Goal: Information Seeking & Learning: Learn about a topic

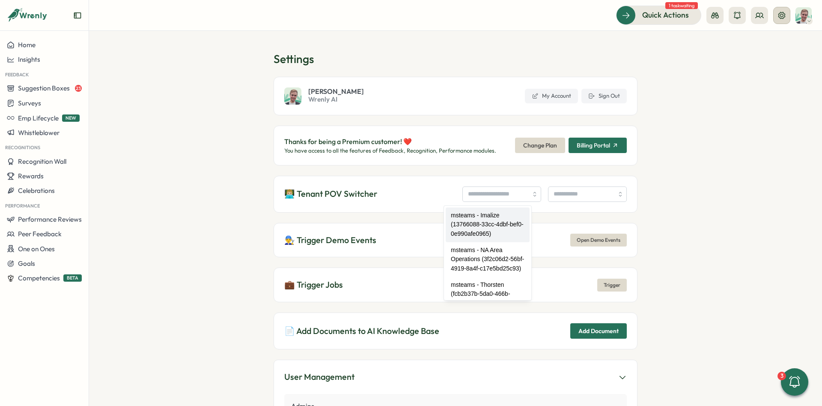
click at [783, 15] on icon at bounding box center [782, 15] width 7 height 7
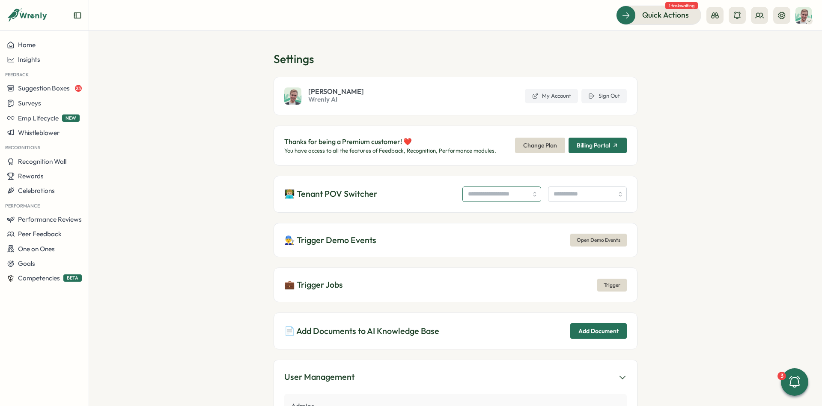
click at [517, 196] on input "search" at bounding box center [502, 193] width 79 height 15
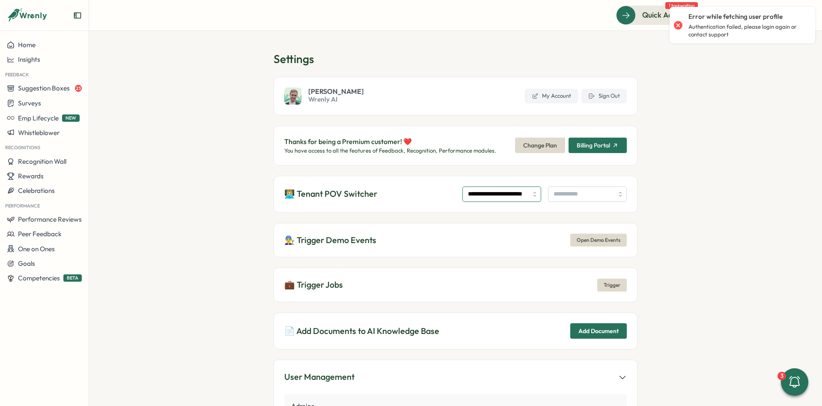
type input "**********"
click at [552, 196] on input "search" at bounding box center [587, 193] width 79 height 15
type input "**"
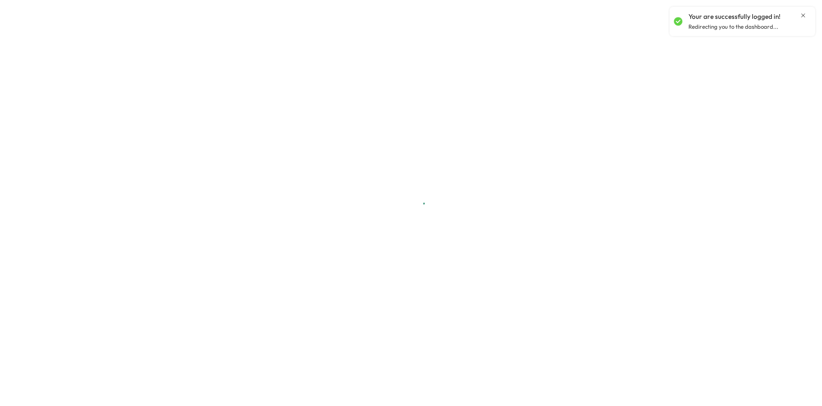
click at [804, 14] on icon "Close notification" at bounding box center [803, 15] width 7 height 7
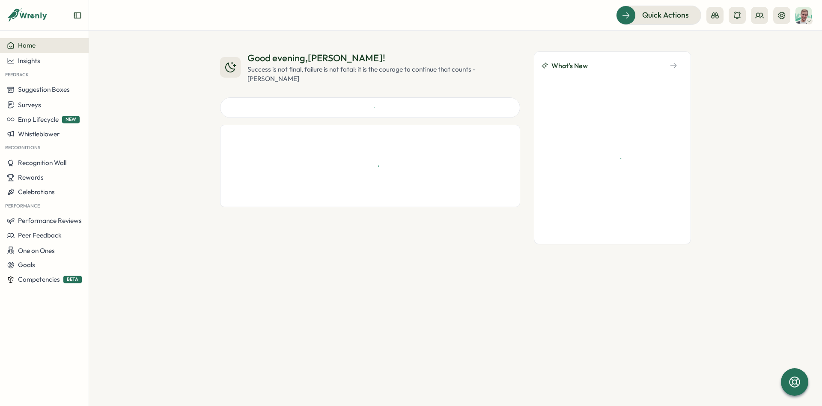
click at [782, 16] on icon at bounding box center [782, 15] width 9 height 9
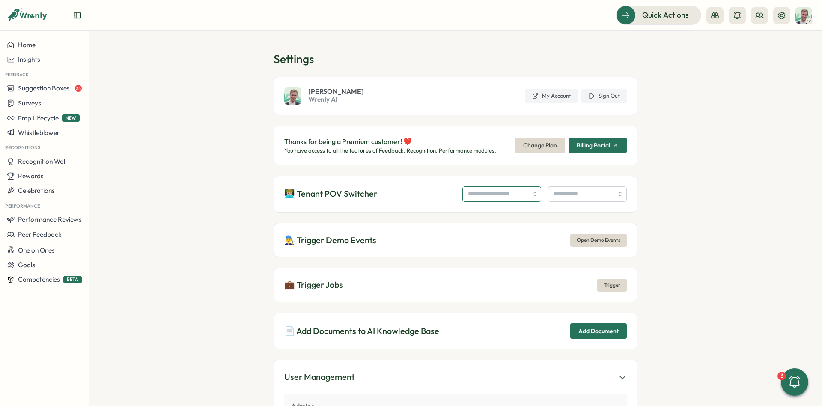
click at [463, 190] on input "search" at bounding box center [502, 193] width 79 height 15
type input "**********"
click at [578, 199] on input "search" at bounding box center [587, 193] width 79 height 15
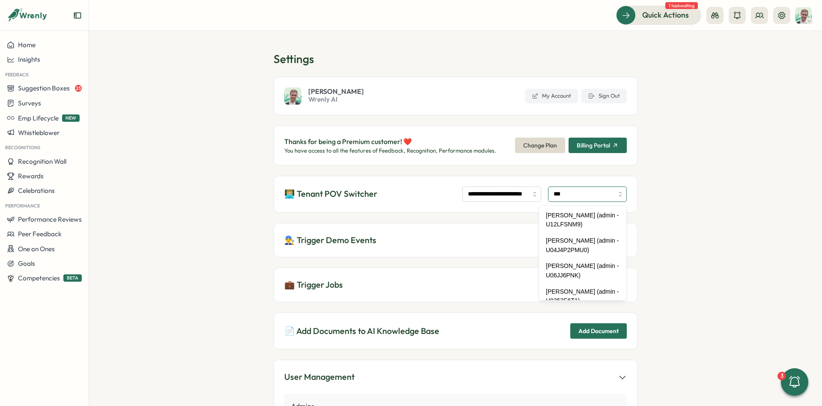
type input "**********"
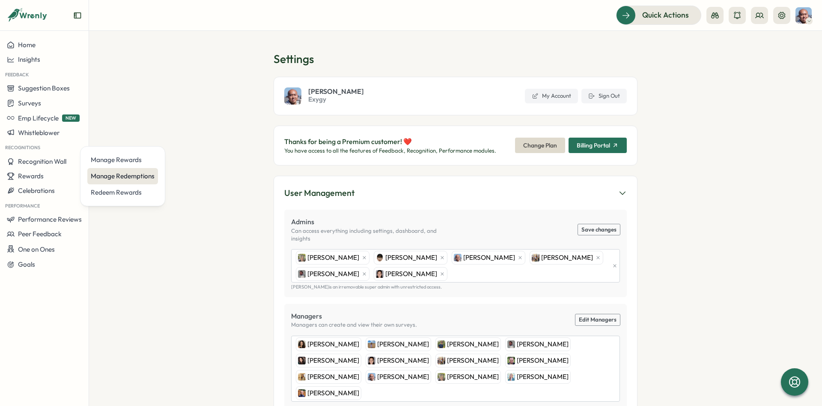
click at [120, 177] on div "Manage Redemptions" at bounding box center [123, 175] width 64 height 9
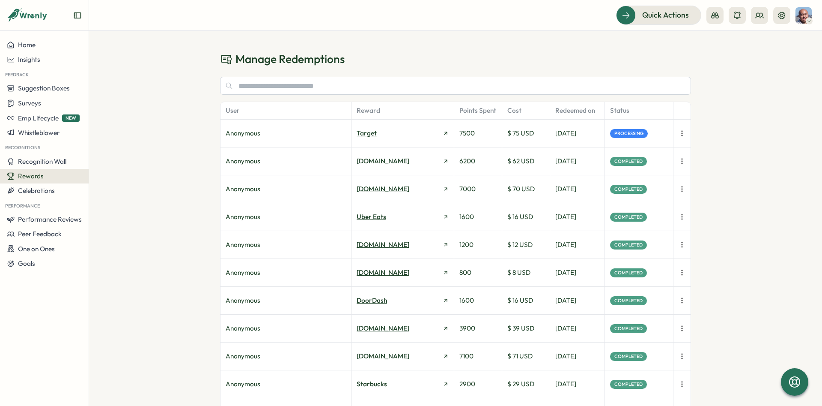
click at [682, 131] on icon "button" at bounding box center [682, 133] width 0 height 5
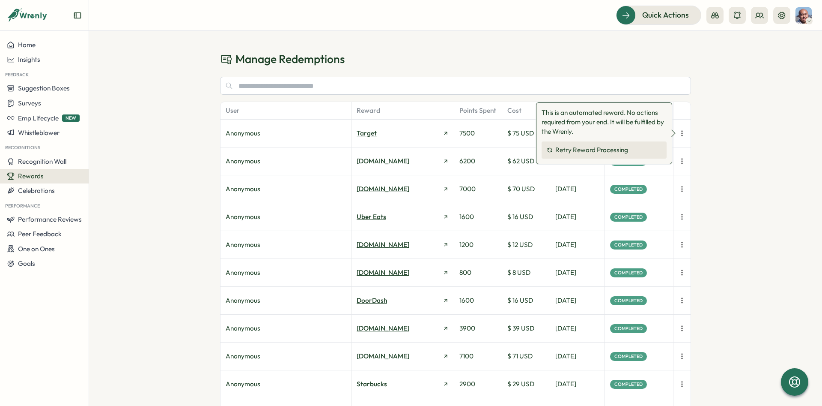
click at [632, 150] on button "Retry Reward Processing" at bounding box center [604, 149] width 125 height 17
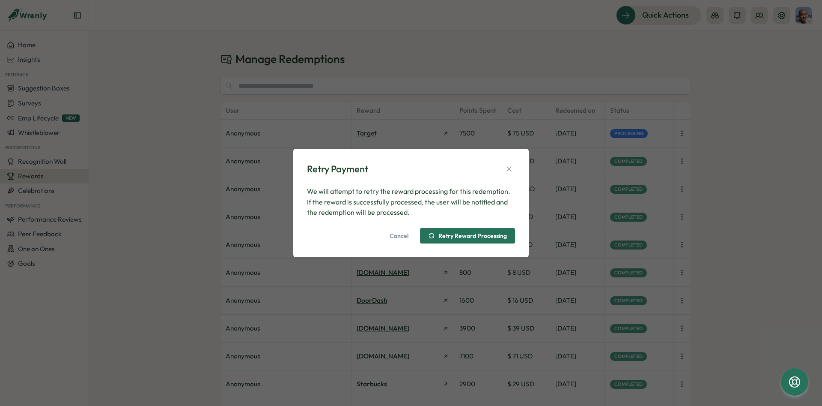
click at [480, 228] on div "Cancel Retry Reward Processing" at bounding box center [411, 235] width 208 height 15
click at [483, 232] on span "Retry Reward Processing" at bounding box center [467, 235] width 79 height 15
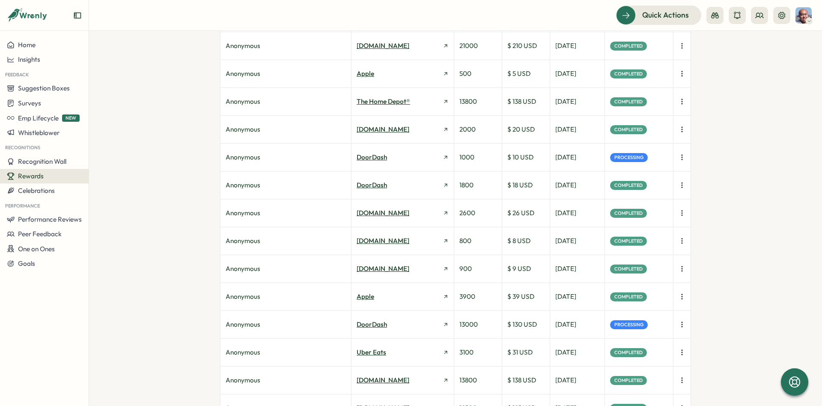
scroll to position [450, 0]
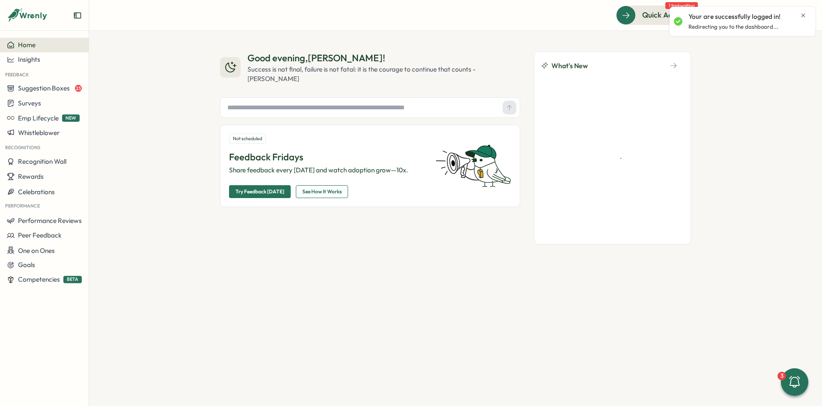
click at [805, 18] on icon "Close notification" at bounding box center [803, 15] width 7 height 7
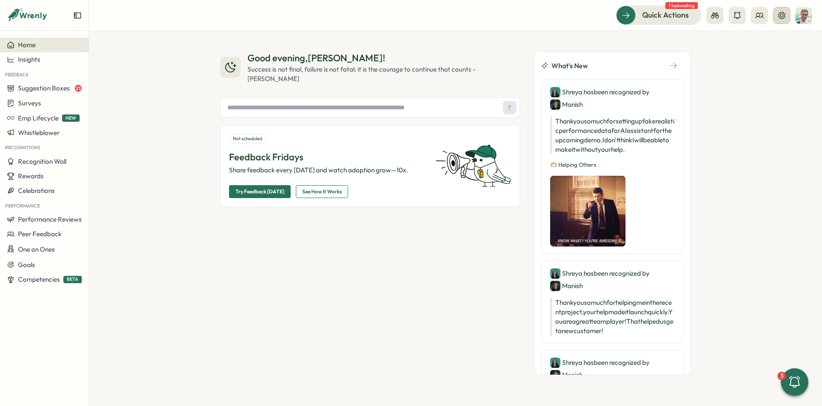
click at [784, 17] on icon at bounding box center [782, 15] width 9 height 9
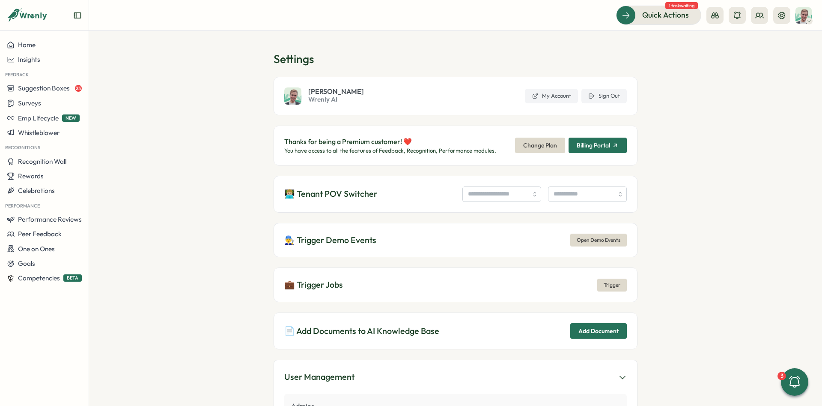
click at [478, 202] on div "👨🏼‍💻 Tenant POV Switcher" at bounding box center [456, 194] width 364 height 37
click at [479, 199] on input "search" at bounding box center [502, 193] width 79 height 15
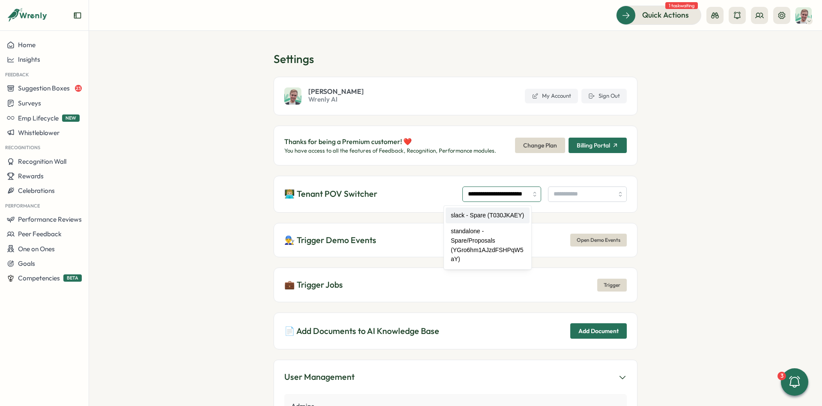
type input "**********"
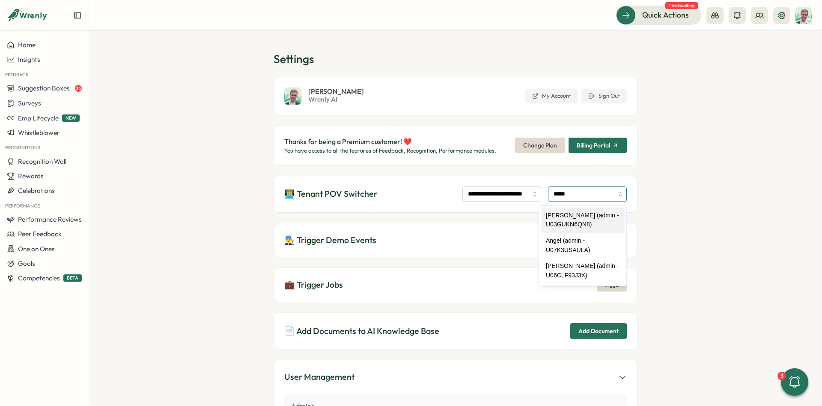
type input "**********"
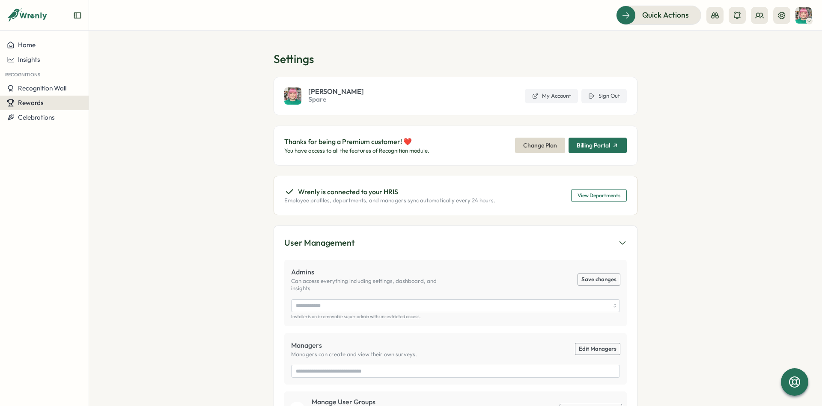
click at [33, 104] on span "Rewards" at bounding box center [31, 103] width 26 height 8
click at [104, 105] on div "Manage Redemptions" at bounding box center [123, 102] width 64 height 9
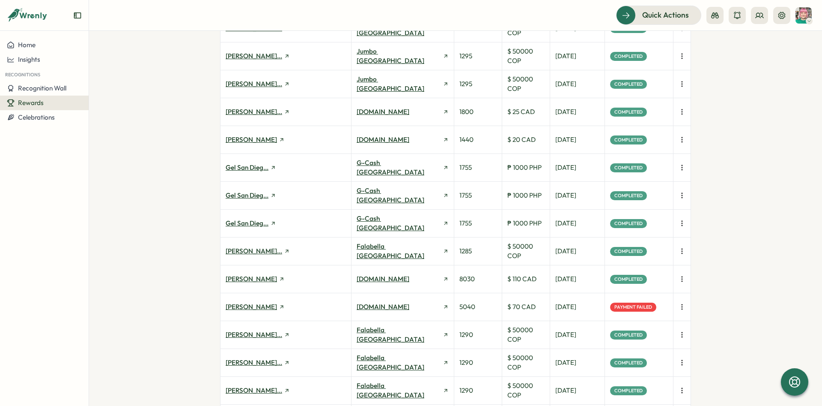
scroll to position [193, 0]
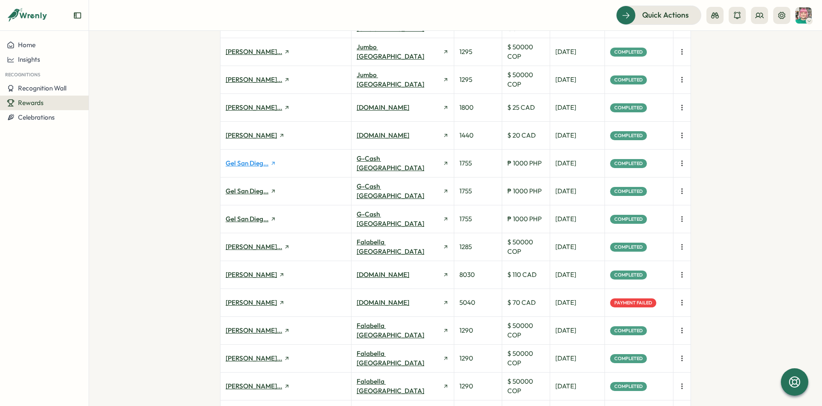
click at [260, 161] on link "Gel San Dieg..." at bounding box center [251, 162] width 51 height 9
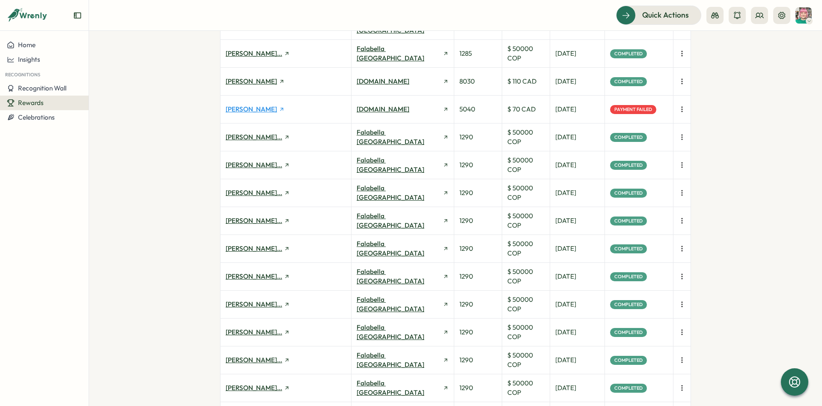
scroll to position [386, 0]
click at [683, 106] on icon "button" at bounding box center [682, 109] width 9 height 9
click at [657, 110] on span "Retry Payment" at bounding box center [641, 110] width 44 height 8
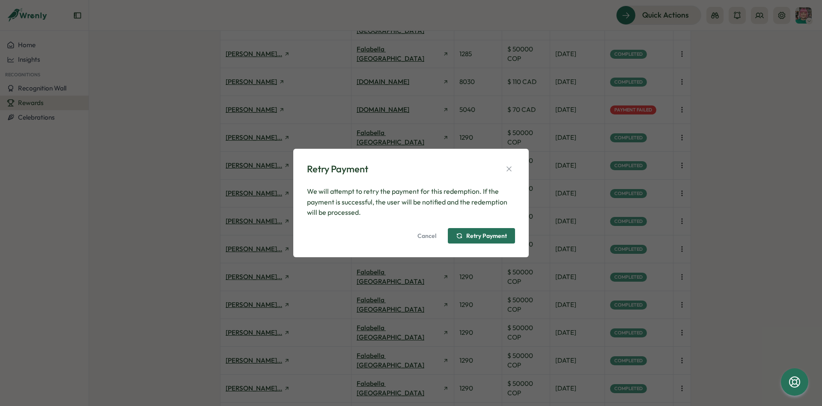
click at [503, 234] on span "Retry Payment" at bounding box center [486, 236] width 41 height 6
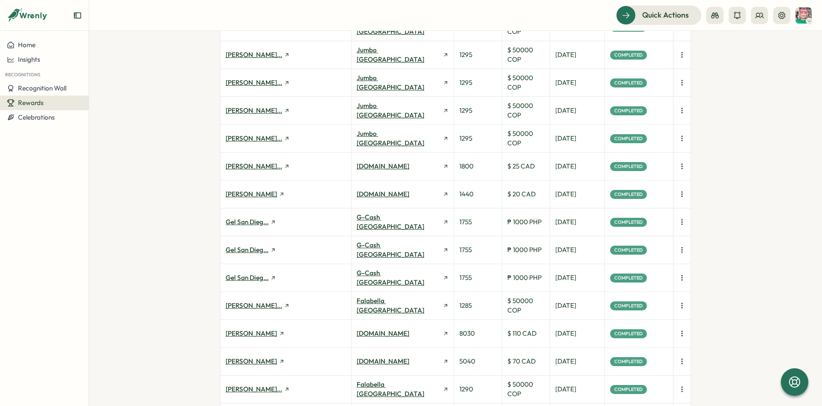
scroll to position [0, 0]
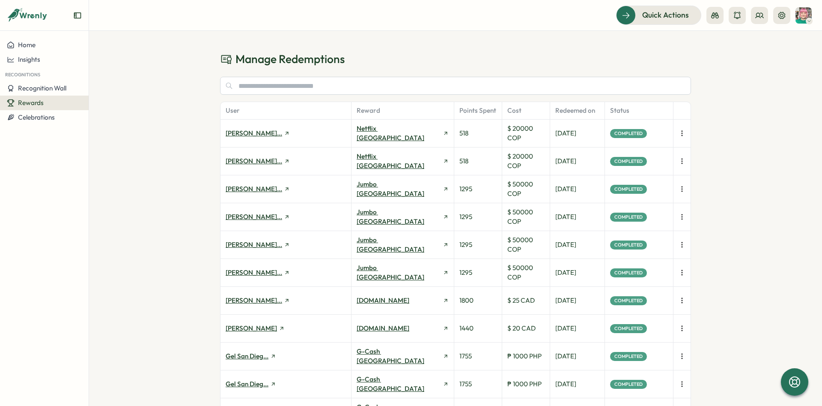
drag, startPoint x: 719, startPoint y: 288, endPoint x: 697, endPoint y: 99, distance: 189.7
click at [780, 17] on icon at bounding box center [782, 15] width 9 height 9
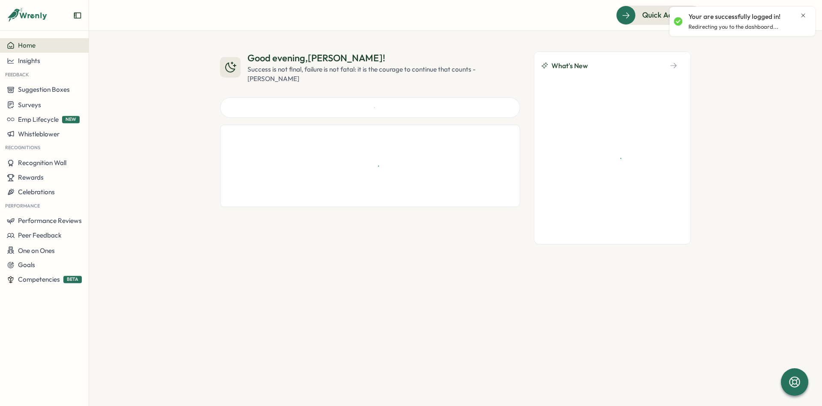
click at [807, 11] on div "Your are successfully logged in! Redirecting you to the dashboard..." at bounding box center [742, 21] width 137 height 22
click at [806, 13] on icon "Close notification" at bounding box center [803, 15] width 7 height 7
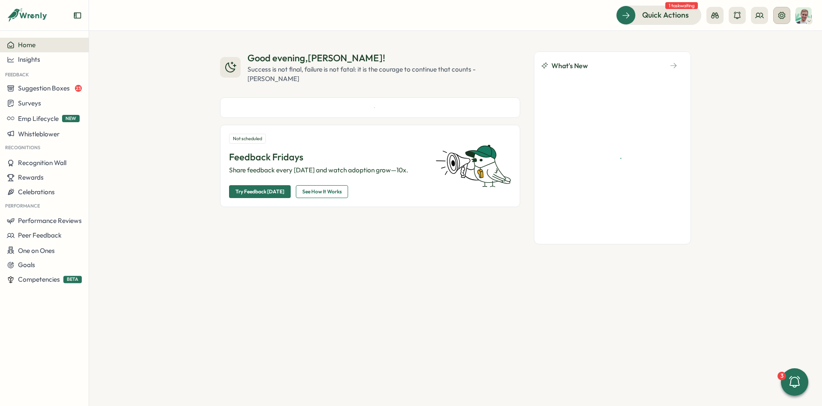
click at [785, 16] on icon at bounding box center [782, 15] width 9 height 9
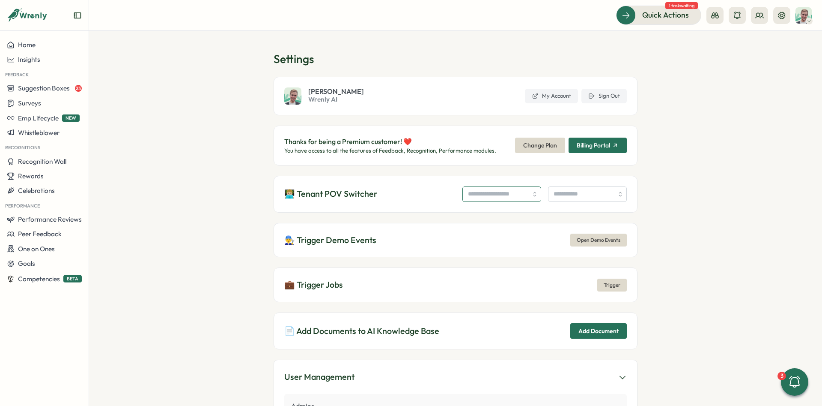
click at [473, 193] on input "search" at bounding box center [502, 193] width 79 height 15
type input "**********"
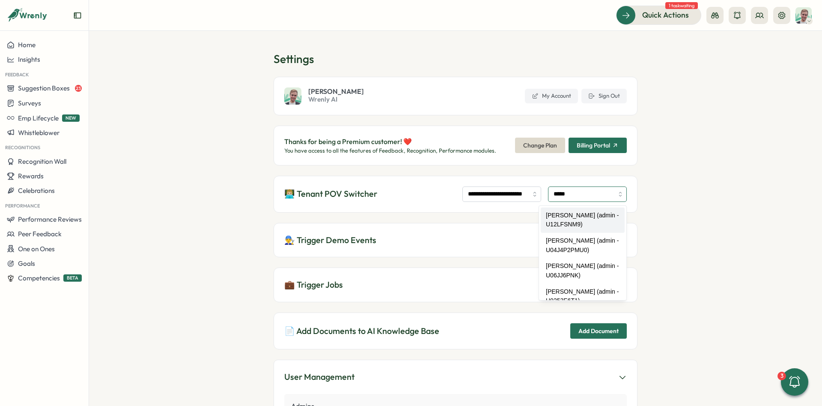
type input "**********"
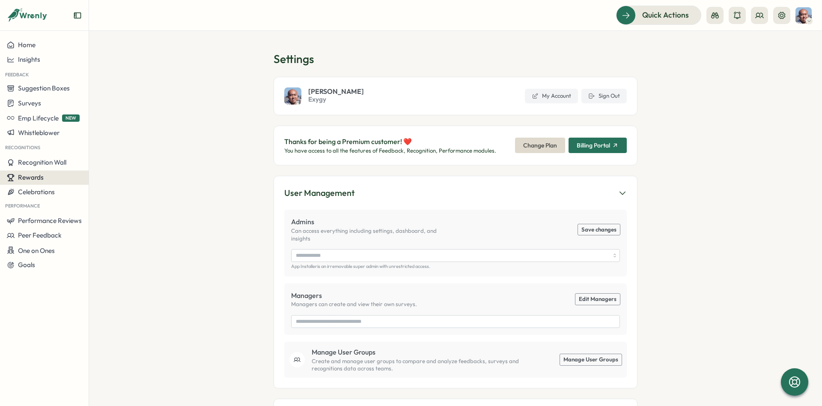
click at [38, 176] on span "Rewards" at bounding box center [31, 177] width 26 height 8
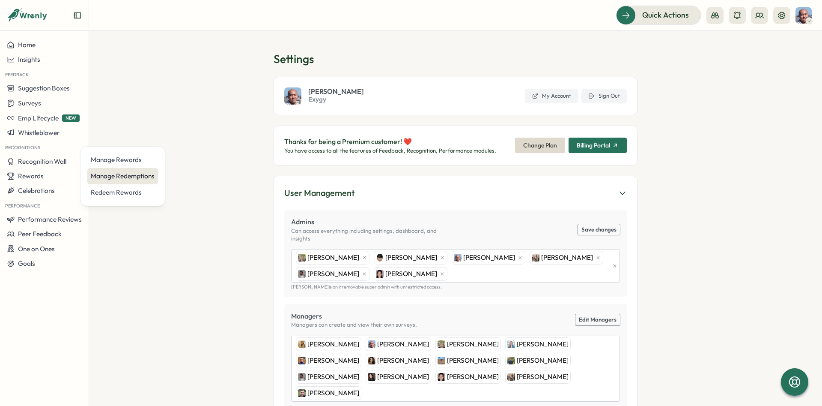
click at [149, 180] on div "Manage Redemptions" at bounding box center [123, 175] width 64 height 9
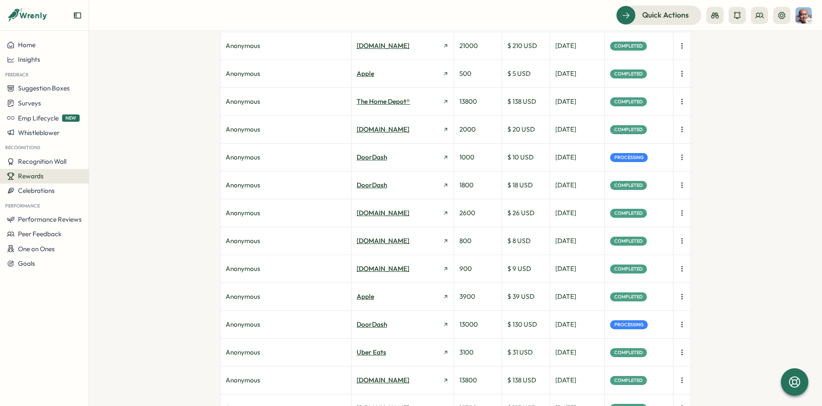
scroll to position [450, 0]
click at [685, 322] on icon "button" at bounding box center [682, 324] width 9 height 9
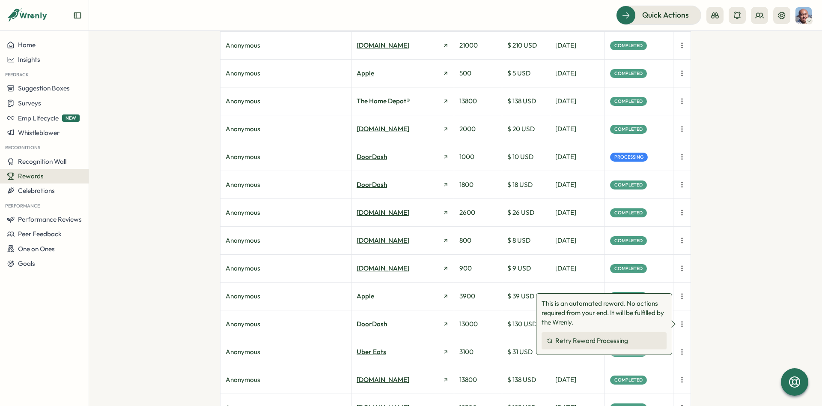
click at [646, 345] on button "Retry Reward Processing" at bounding box center [604, 340] width 125 height 17
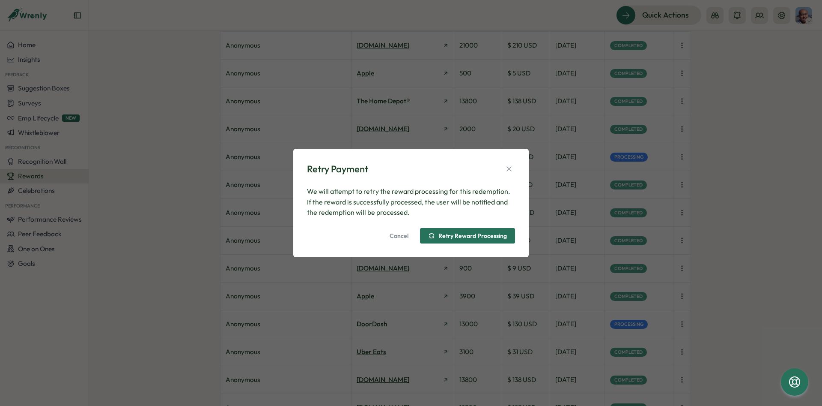
click at [490, 235] on span "Retry Reward Processing" at bounding box center [473, 236] width 69 height 6
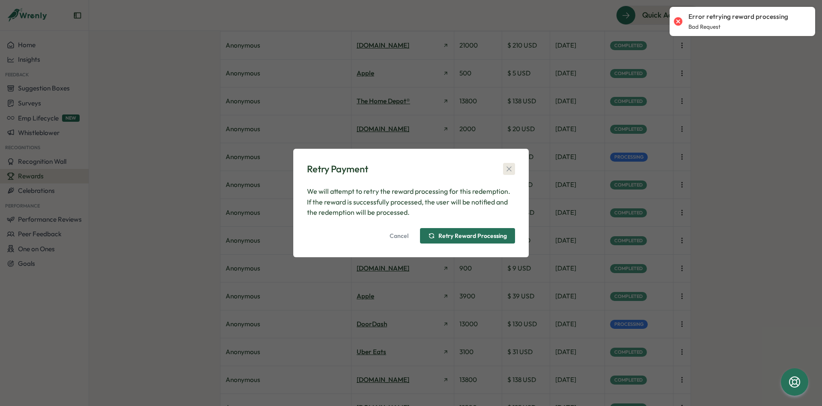
click at [508, 169] on icon "button" at bounding box center [509, 168] width 9 height 9
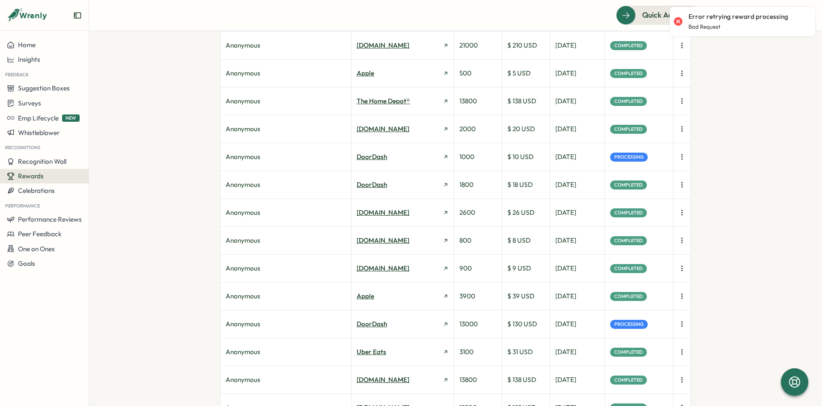
click at [677, 158] on button "button" at bounding box center [682, 157] width 12 height 12
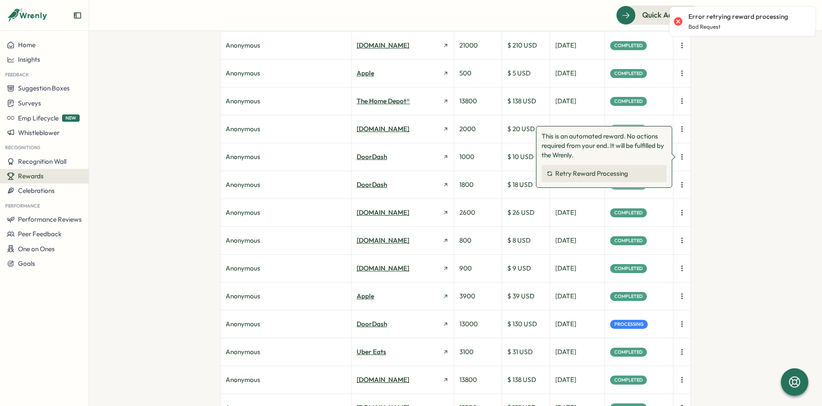
click at [718, 151] on div "Manage Redemptions User Reward Points Spent Cost Redeemed on Status Anonymous T…" at bounding box center [455, 218] width 733 height 375
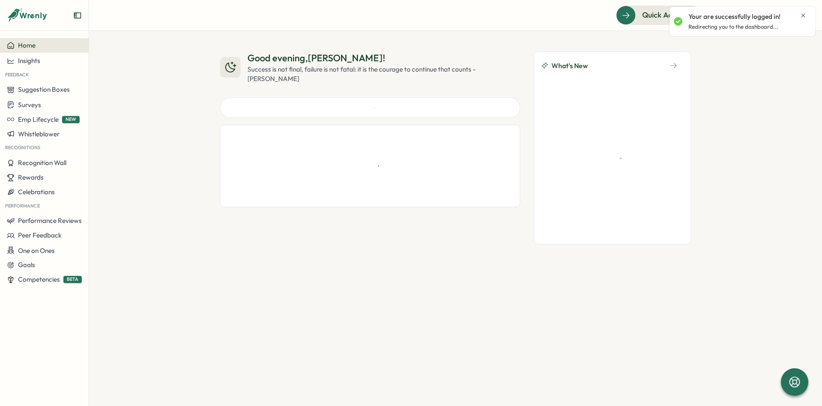
click at [801, 15] on icon "Close notification" at bounding box center [803, 15] width 7 height 7
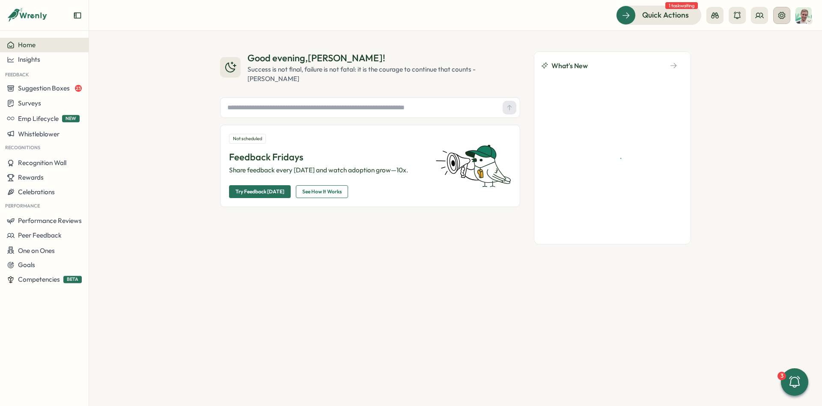
click at [784, 17] on icon at bounding box center [782, 15] width 7 height 7
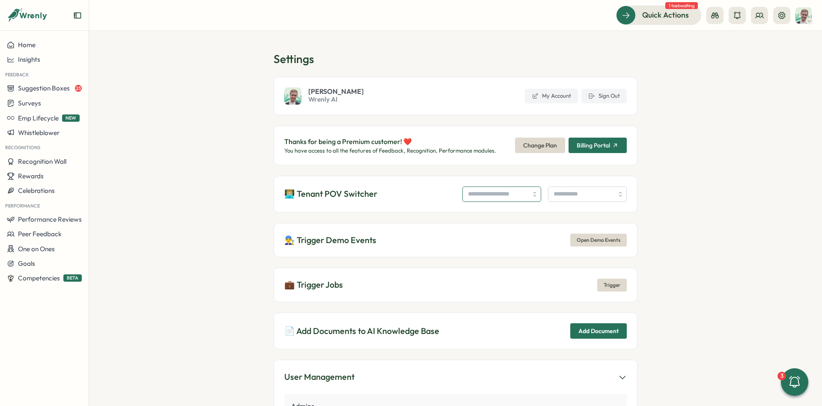
click at [476, 194] on input "search" at bounding box center [502, 193] width 79 height 15
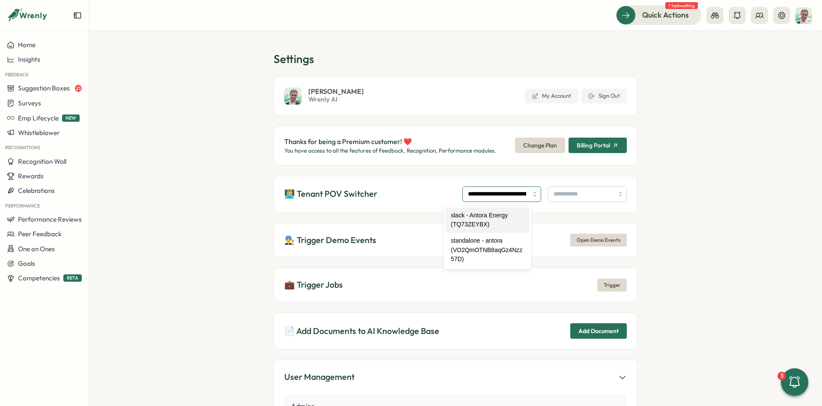
type input "**********"
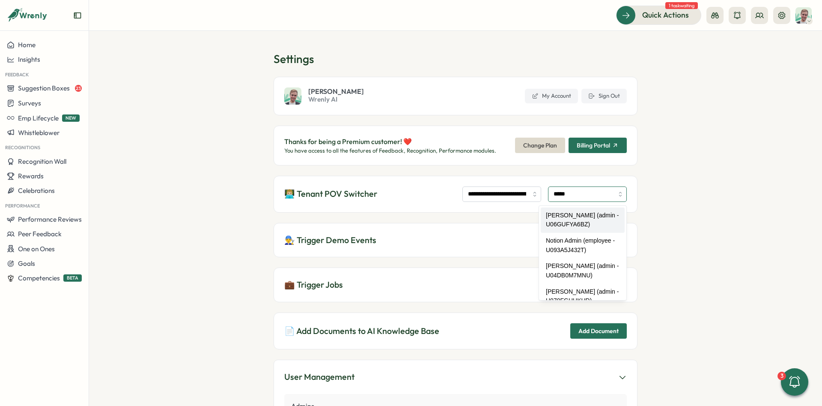
type input "**********"
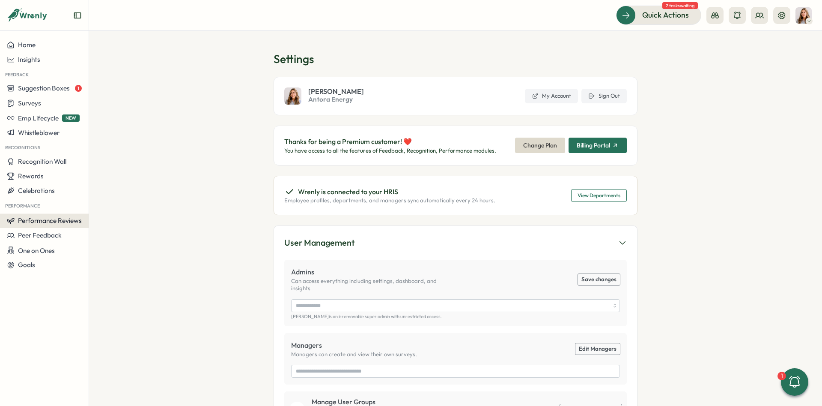
click at [63, 218] on span "Performance Reviews" at bounding box center [50, 220] width 64 height 8
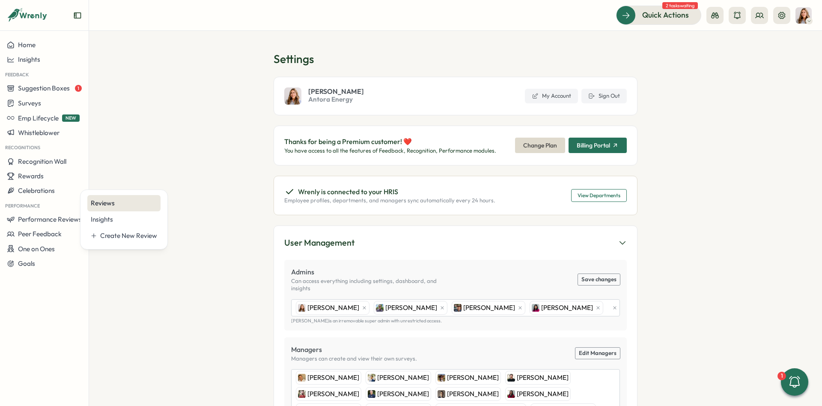
click at [114, 206] on div "Reviews" at bounding box center [124, 202] width 66 height 9
click at [74, 212] on button "Performance Reviews" at bounding box center [44, 219] width 89 height 15
click at [125, 202] on div "Reviews" at bounding box center [124, 202] width 66 height 9
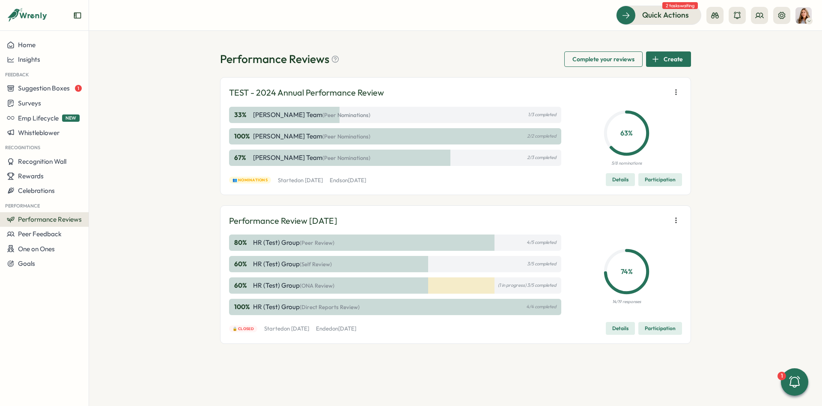
click at [624, 182] on span "Details" at bounding box center [621, 179] width 16 height 12
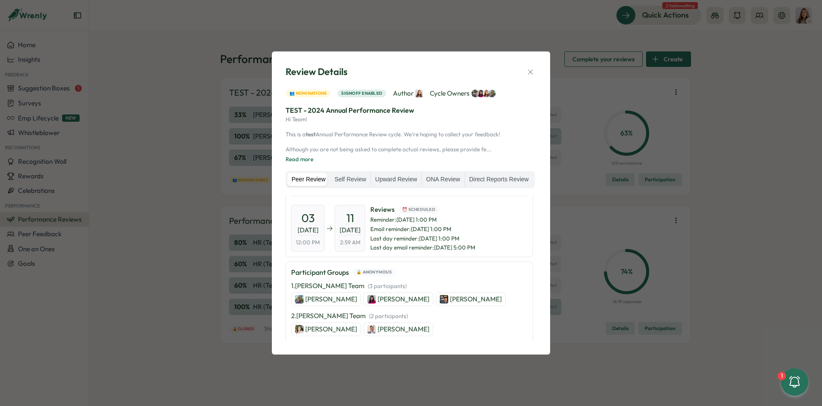
scroll to position [129, 0]
click at [538, 68] on div "Review Details 👥 Nominations Signoff enabled Author Cycle Owners TEST - 2024 An…" at bounding box center [411, 202] width 278 height 302
click at [533, 70] on icon "button" at bounding box center [530, 72] width 9 height 9
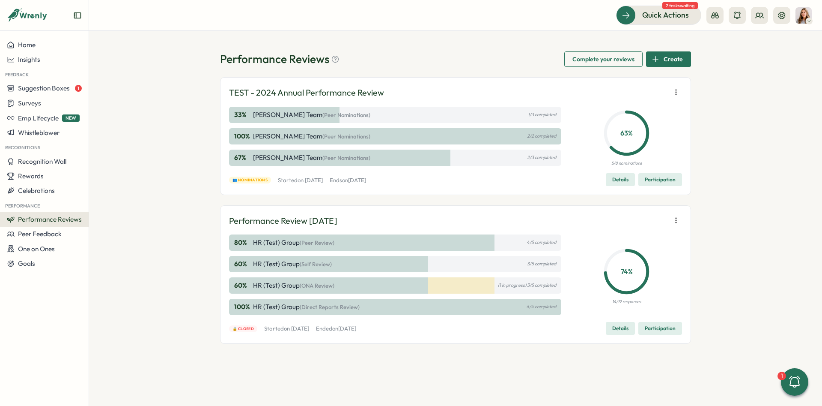
click at [650, 186] on button "Participation" at bounding box center [661, 179] width 44 height 13
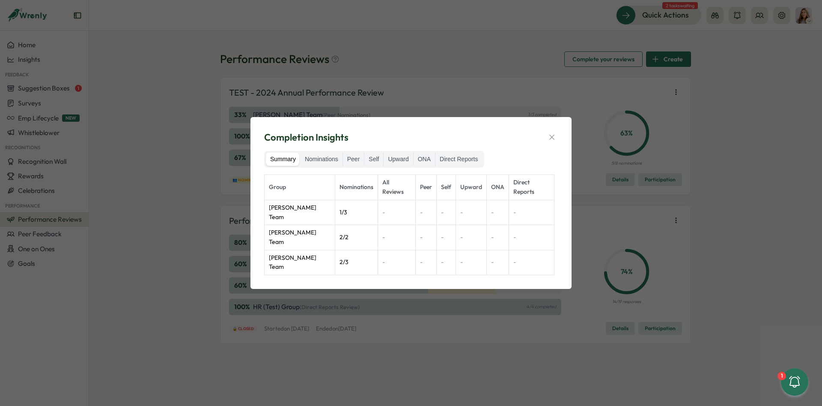
click at [311, 179] on div "Summary Nominations Peer Self Upward ONA Direct Reports Group Nominations All R…" at bounding box center [411, 213] width 294 height 124
click at [311, 166] on label "Nominations" at bounding box center [322, 159] width 42 height 14
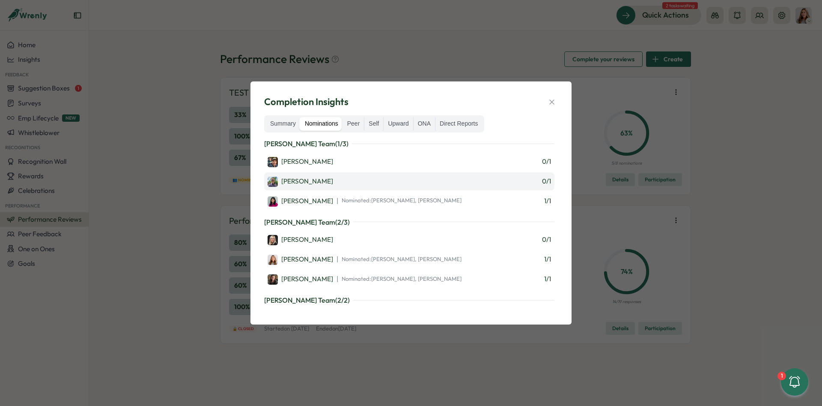
scroll to position [0, 0]
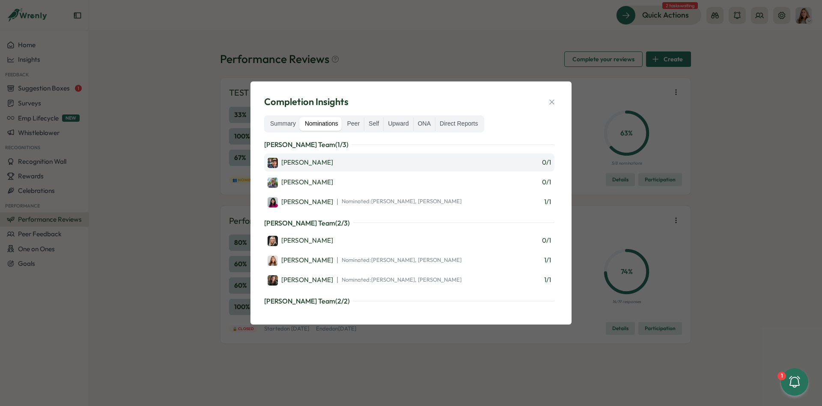
click at [290, 158] on div "[PERSON_NAME]" at bounding box center [301, 163] width 66 height 10
click at [550, 98] on icon "button" at bounding box center [552, 102] width 9 height 9
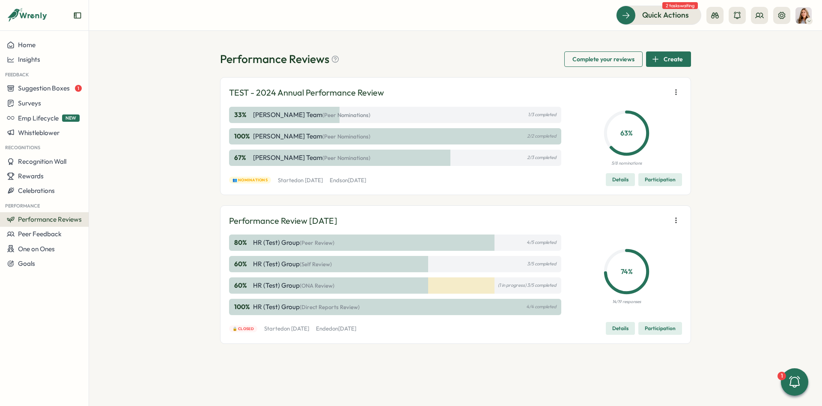
click at [630, 179] on button "Details" at bounding box center [620, 179] width 29 height 13
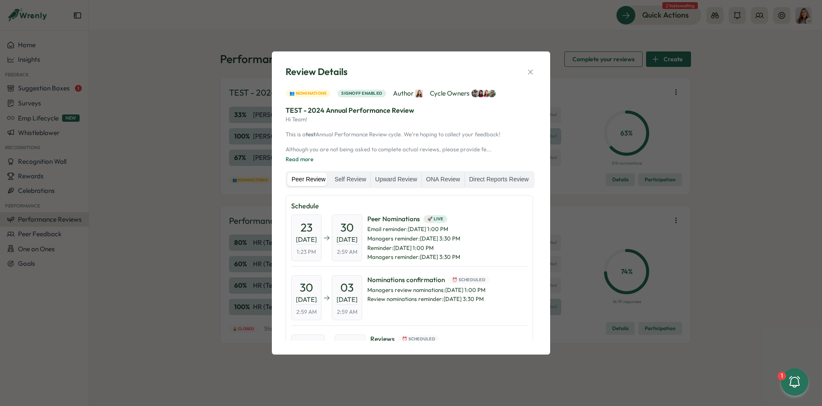
click at [525, 66] on div "Review Details" at bounding box center [411, 71] width 251 height 13
click at [530, 68] on icon "button" at bounding box center [530, 72] width 9 height 9
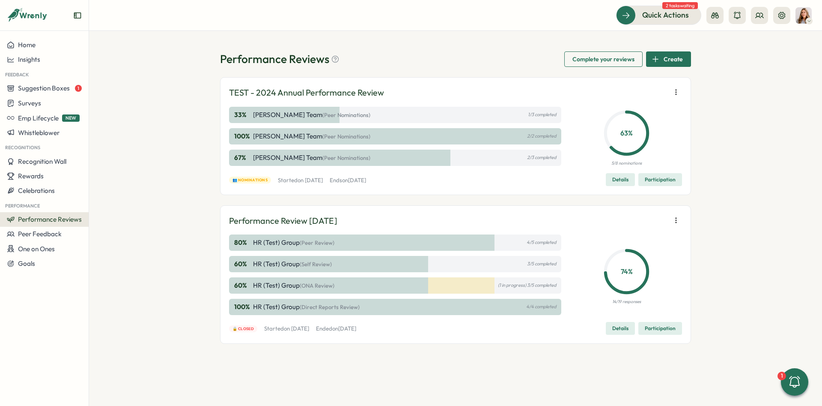
click at [664, 180] on span "Participation" at bounding box center [660, 179] width 31 height 12
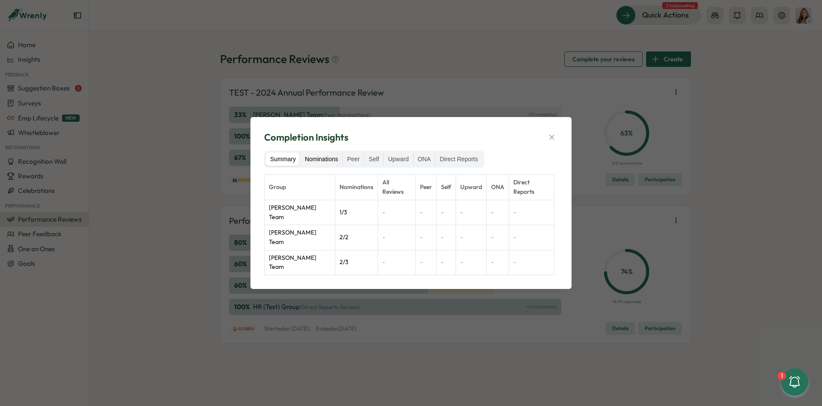
click at [325, 166] on label "Nominations" at bounding box center [322, 159] width 42 height 14
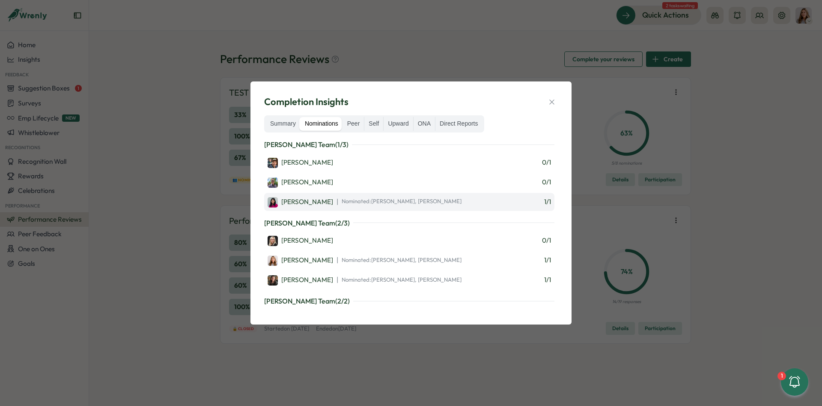
click at [426, 204] on span "Nominated: Ronnie Cuadro, Hevesy Zhang" at bounding box center [402, 201] width 120 height 8
click at [432, 203] on div "Kat Haynes | Nominated: Ronnie Cuadro, Hevesy Zhang 1 / 1" at bounding box center [410, 201] width 284 height 11
click at [406, 202] on span "Nominated: Ronnie Cuadro, Hevesy Zhang" at bounding box center [402, 201] width 120 height 8
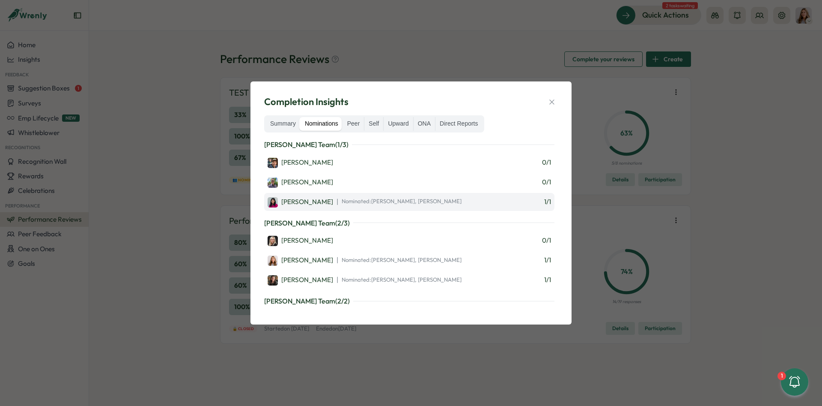
click at [406, 202] on span "Nominated: Ronnie Cuadro, Hevesy Zhang" at bounding box center [402, 201] width 120 height 8
click at [372, 203] on span "Nominated: Ronnie Cuadro, Hevesy Zhang" at bounding box center [402, 201] width 120 height 8
drag, startPoint x: 371, startPoint y: 203, endPoint x: 437, endPoint y: 203, distance: 65.5
click at [437, 203] on div "Kat Haynes | Nominated: Ronnie Cuadro, Hevesy Zhang 1 / 1" at bounding box center [410, 201] width 284 height 11
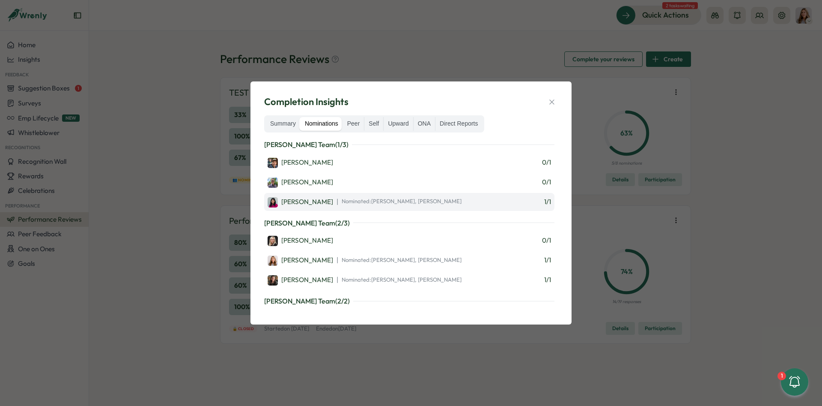
drag, startPoint x: 370, startPoint y: 201, endPoint x: 362, endPoint y: 201, distance: 8.1
click at [362, 201] on div "Kat Haynes | Nominated: Ronnie Cuadro, Hevesy Zhang 1 / 1" at bounding box center [410, 201] width 284 height 11
click at [362, 201] on span "Nominated: Ronnie Cuadro, Hevesy Zhang" at bounding box center [402, 201] width 120 height 8
drag, startPoint x: 356, startPoint y: 199, endPoint x: 429, endPoint y: 200, distance: 73.3
click at [429, 200] on span "Nominated: Ronnie Cuadro, Hevesy Zhang" at bounding box center [402, 201] width 120 height 8
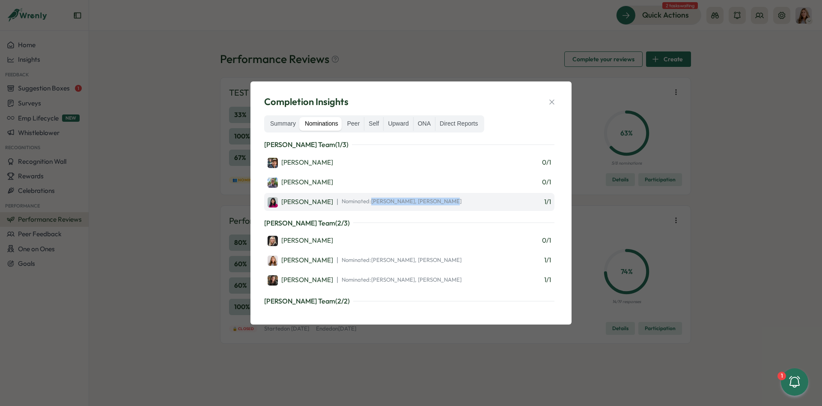
click at [429, 200] on span "Nominated: Ronnie Cuadro, Hevesy Zhang" at bounding box center [402, 201] width 120 height 8
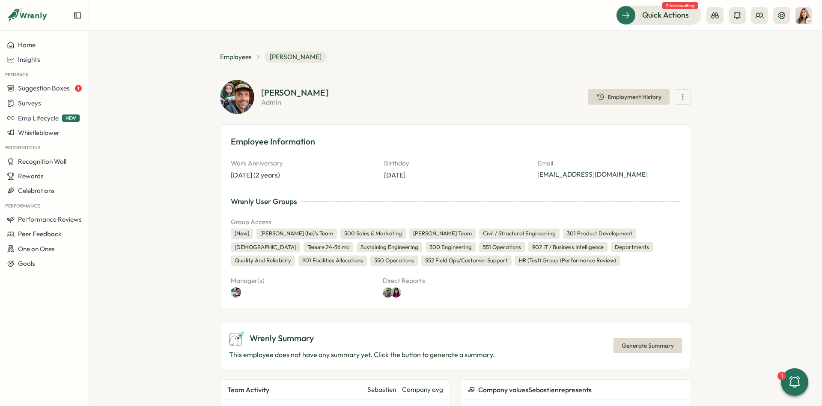
click at [478, 74] on div "Employees [PERSON_NAME] [PERSON_NAME] admin Employment History Employee Informa…" at bounding box center [455, 405] width 471 height 709
